Goal: Task Accomplishment & Management: Use online tool/utility

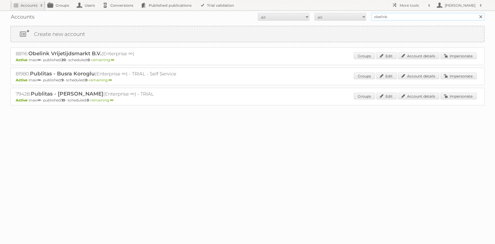
click at [380, 14] on input "obelink" at bounding box center [427, 17] width 113 height 8
type input "kruidvat"
click at [477, 13] on input "Search" at bounding box center [481, 17] width 8 height 8
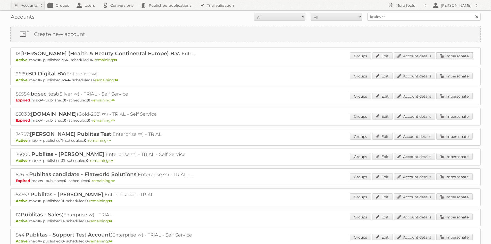
click at [457, 54] on link "Impersonate" at bounding box center [455, 55] width 36 height 7
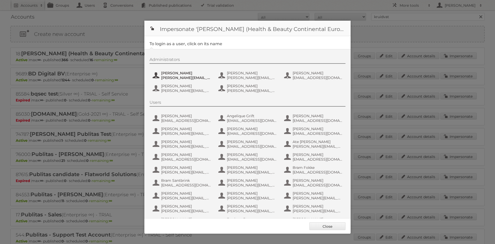
click at [172, 72] on span "Etienne Nauta" at bounding box center [186, 73] width 50 height 5
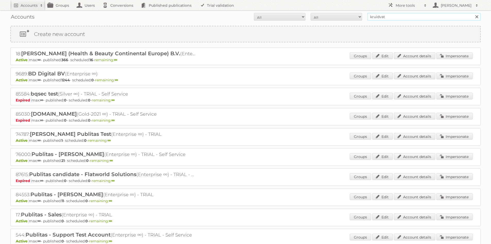
click at [377, 15] on input "kruidvat" at bounding box center [424, 17] width 113 height 8
type input "intertyos"
click at [35, 7] on h2 "Accounts" at bounding box center [29, 5] width 17 height 5
type input"] "albert heij"
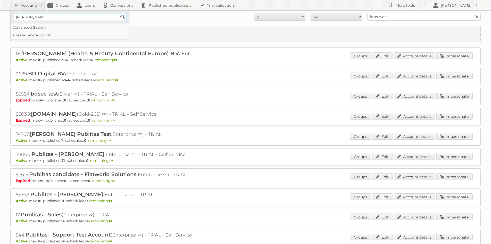
click at [119, 13] on input "Search" at bounding box center [123, 17] width 8 height 8
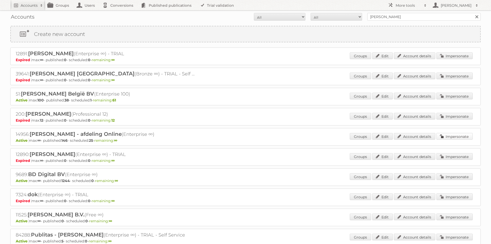
click at [442, 136] on link "Impersonate" at bounding box center [455, 136] width 36 height 7
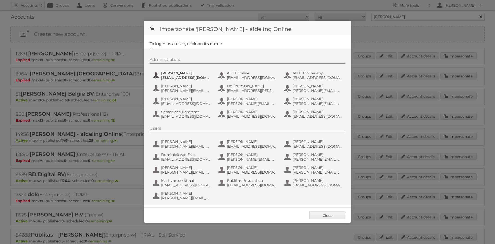
click at [167, 77] on span "aditya.parab@ah.nl" at bounding box center [186, 77] width 50 height 5
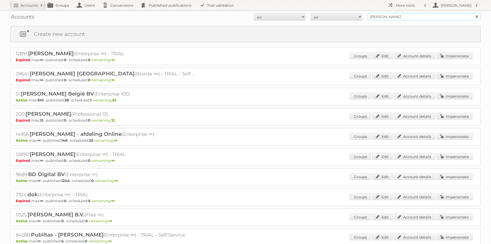
click at [374, 17] on input "albert heij" at bounding box center [424, 17] width 113 height 8
click at [374, 15] on input "hema" at bounding box center [424, 17] width 113 height 8
click at [384, 17] on input "hema" at bounding box center [424, 17] width 113 height 8
click at [385, 14] on input "hema" at bounding box center [424, 17] width 113 height 8
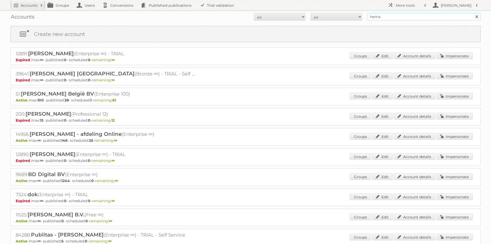
click at [385, 14] on input "hema" at bounding box center [424, 17] width 113 height 8
type input "action"
click at [473, 13] on input "Search" at bounding box center [477, 17] width 8 height 8
